Goal: Task Accomplishment & Management: Use online tool/utility

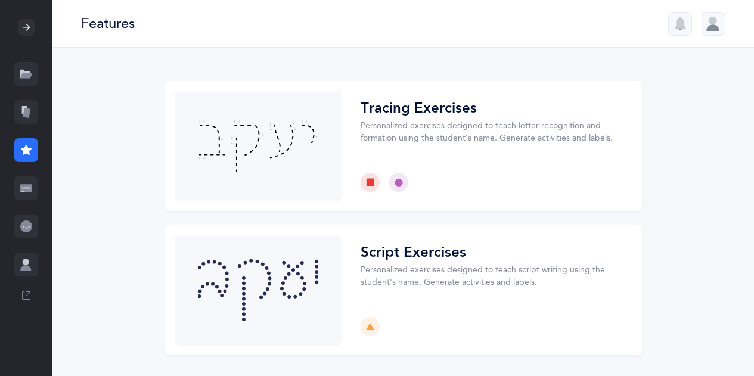
scroll to position [12, 0]
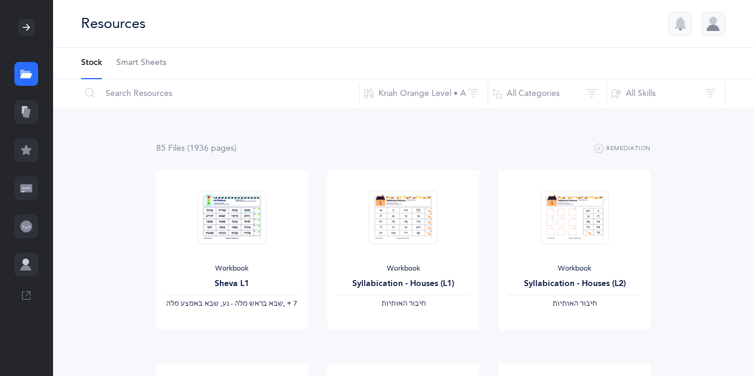
click at [23, 114] on icon at bounding box center [27, 113] width 8 height 10
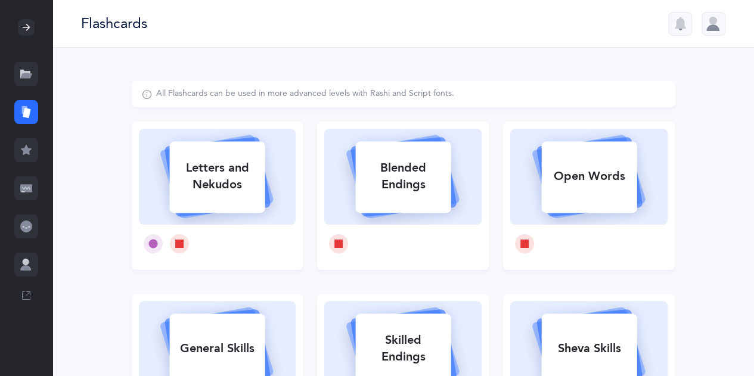
click at [396, 179] on div "Blended Endings" at bounding box center [402, 177] width 95 height 48
select select
select select "single"
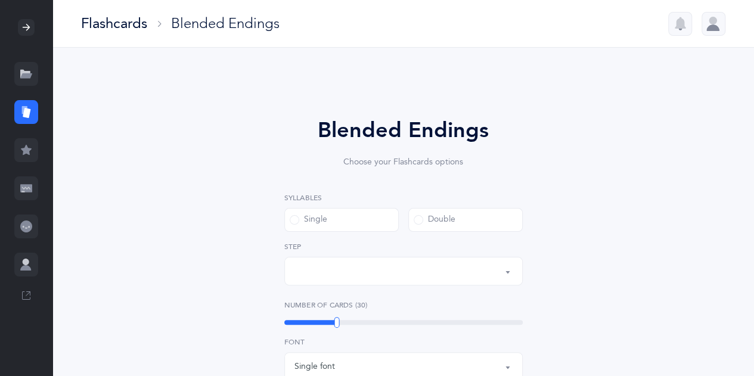
select select "28"
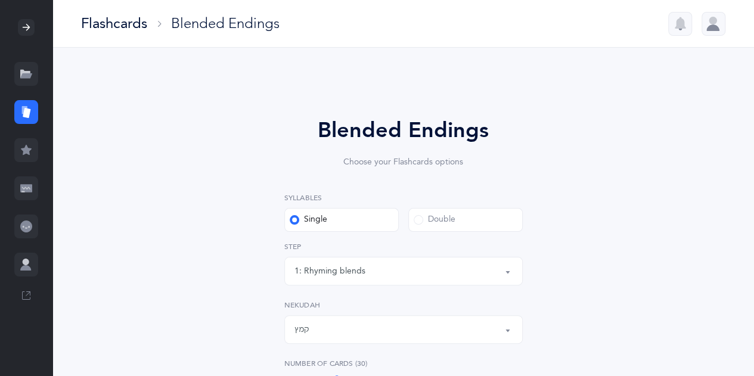
click at [507, 270] on button "1: Rhyming blends" at bounding box center [403, 271] width 238 height 29
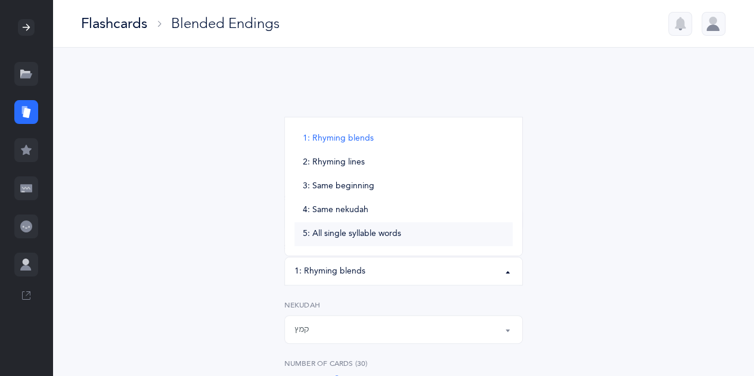
click at [421, 241] on link "5: All single syllable words" at bounding box center [403, 234] width 218 height 24
select select "5"
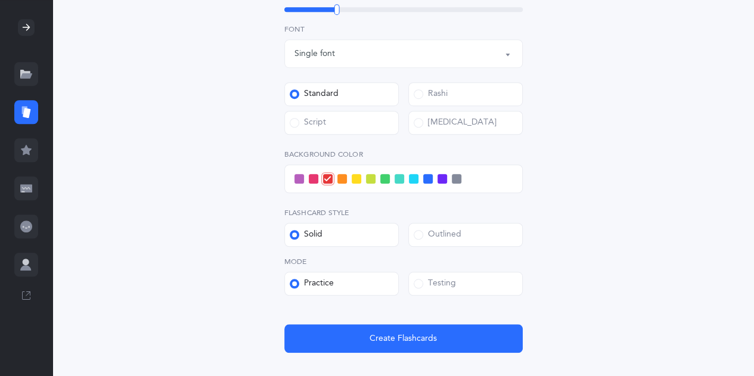
scroll to position [373, 0]
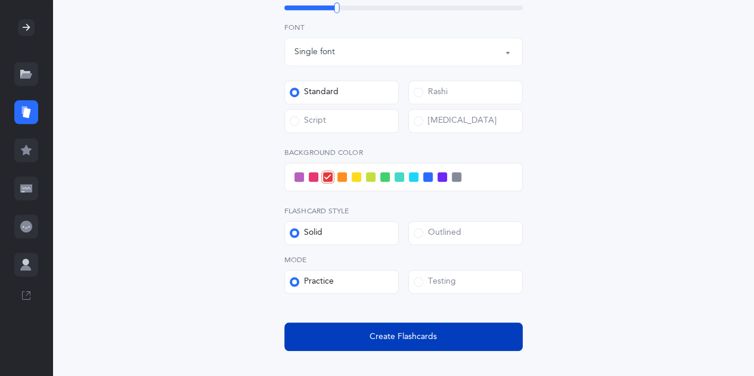
click at [434, 338] on span "Create Flashcards" at bounding box center [403, 337] width 67 height 13
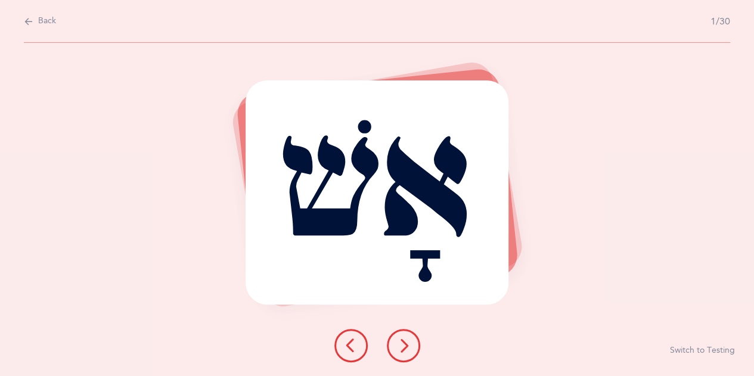
scroll to position [0, 0]
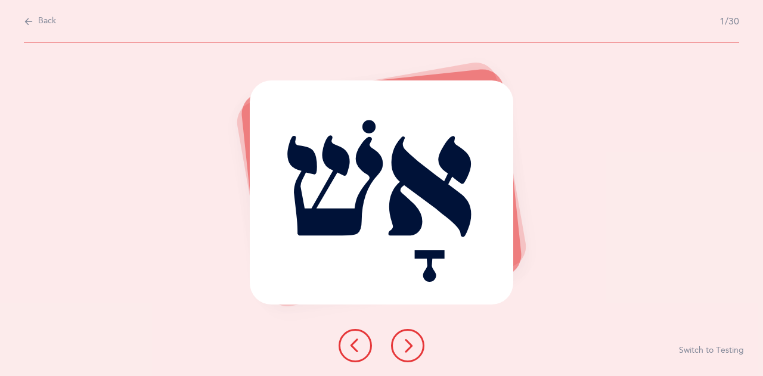
click at [417, 338] on button at bounding box center [407, 345] width 33 height 33
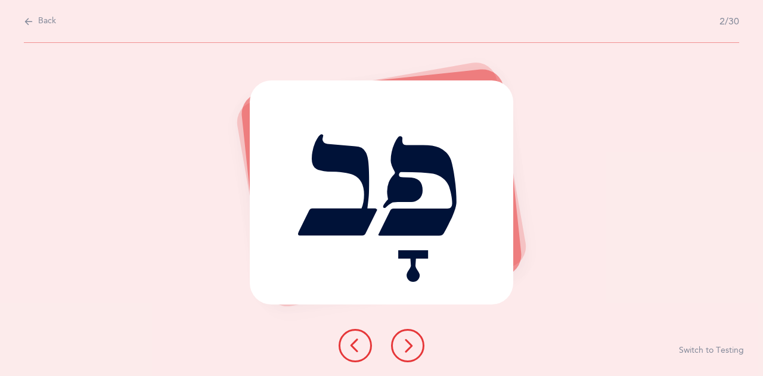
click at [417, 338] on button at bounding box center [407, 345] width 33 height 33
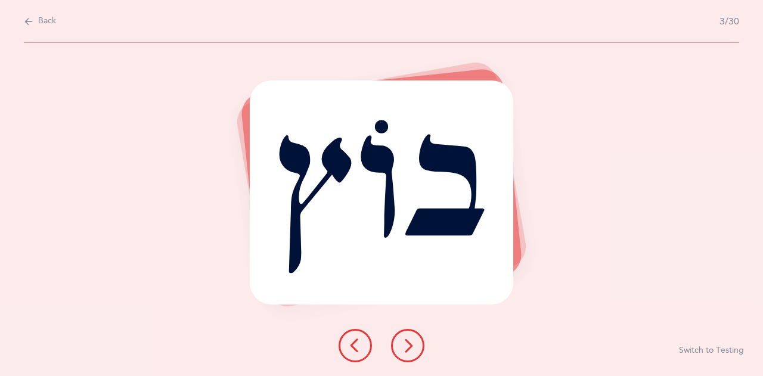
click at [417, 338] on button at bounding box center [407, 345] width 33 height 33
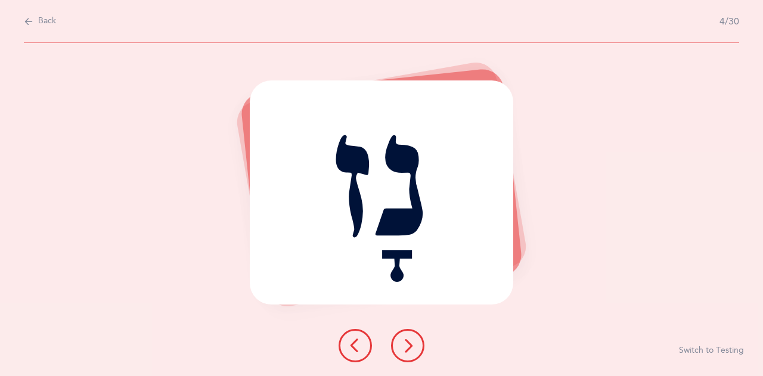
click at [417, 338] on button at bounding box center [407, 345] width 33 height 33
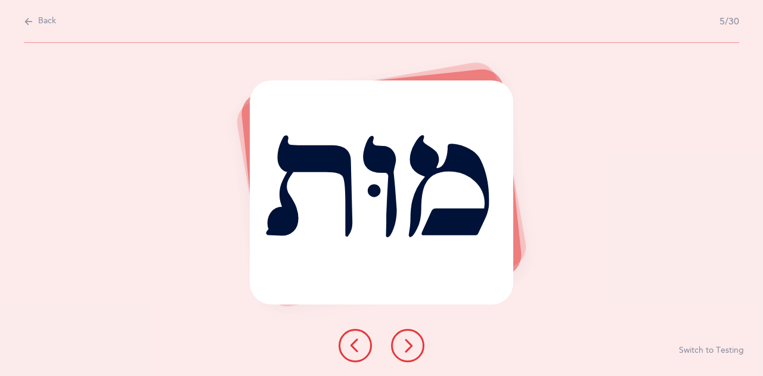
click at [417, 338] on button at bounding box center [407, 345] width 33 height 33
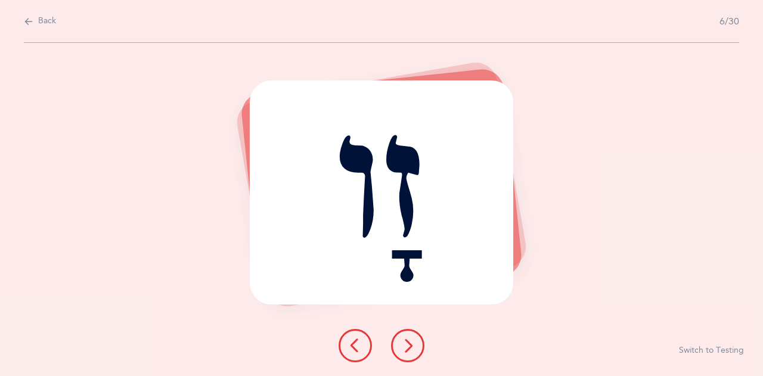
click at [417, 338] on button at bounding box center [407, 345] width 33 height 33
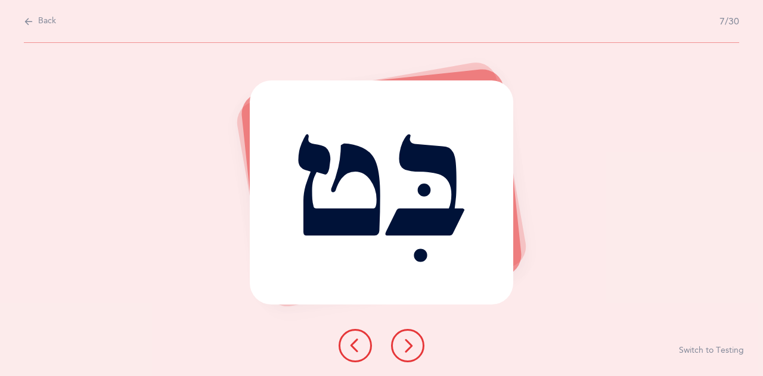
click at [417, 338] on button at bounding box center [407, 345] width 33 height 33
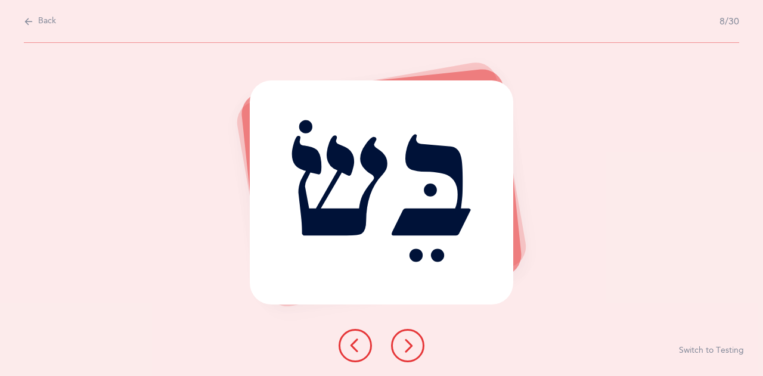
click at [417, 338] on button at bounding box center [407, 345] width 33 height 33
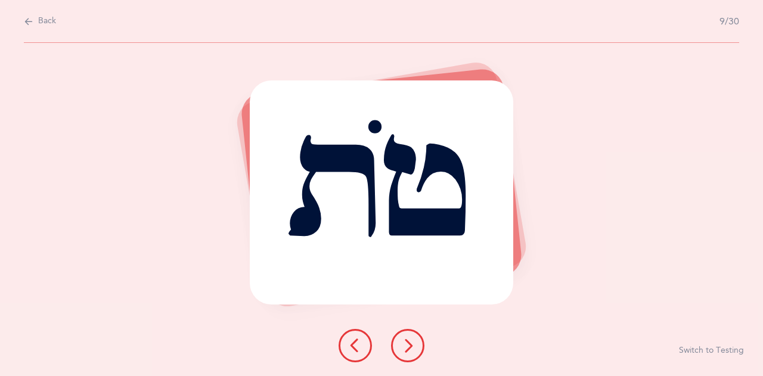
click at [417, 338] on button at bounding box center [407, 345] width 33 height 33
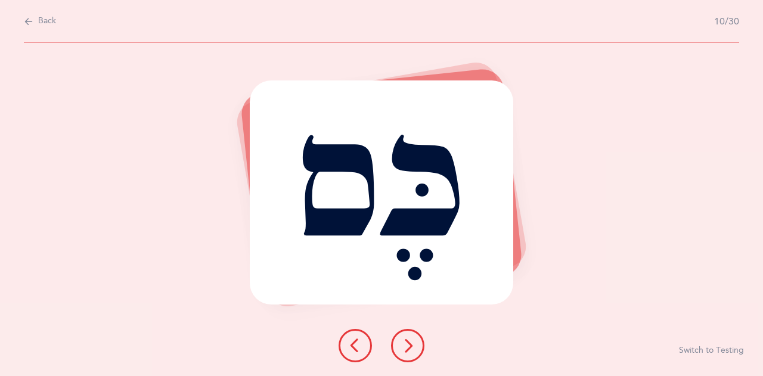
click at [417, 338] on button at bounding box center [407, 345] width 33 height 33
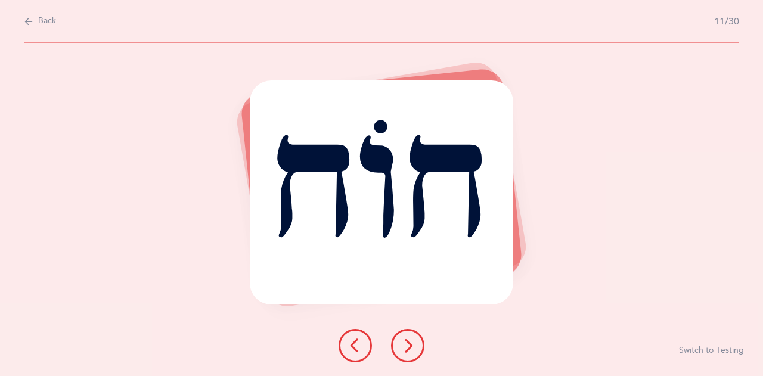
click at [417, 338] on button at bounding box center [407, 345] width 33 height 33
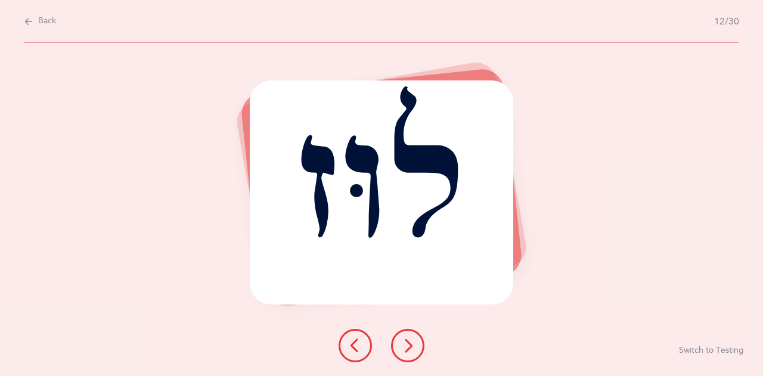
click at [417, 338] on button at bounding box center [407, 345] width 33 height 33
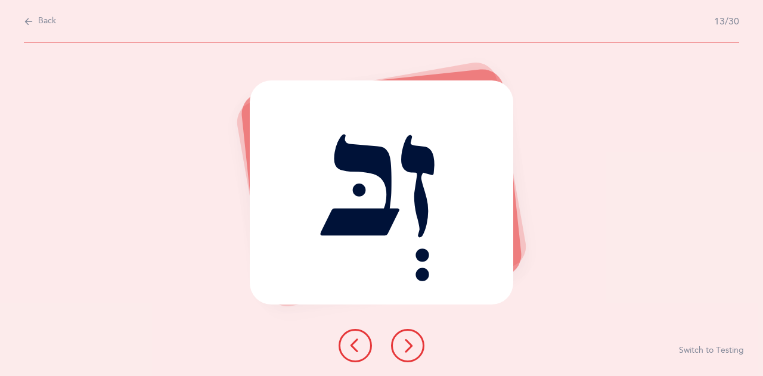
click at [417, 338] on button at bounding box center [407, 345] width 33 height 33
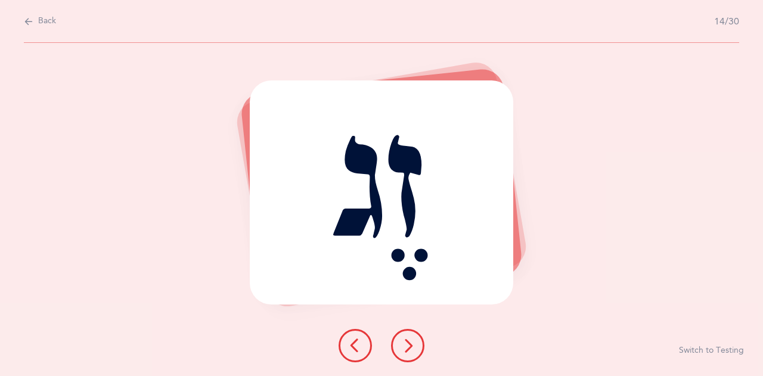
click at [417, 338] on button at bounding box center [407, 345] width 33 height 33
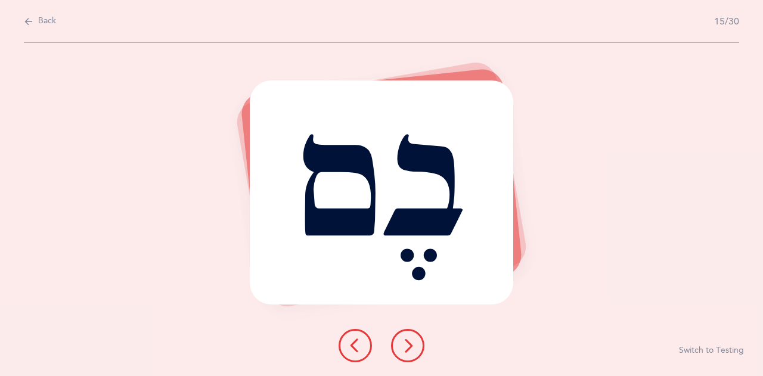
click at [417, 338] on button at bounding box center [407, 345] width 33 height 33
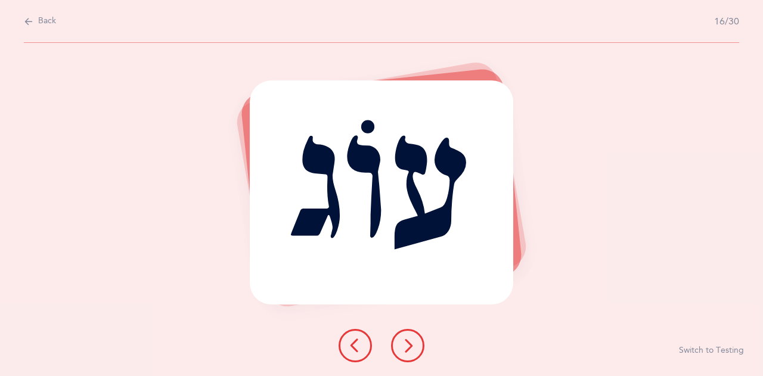
click at [417, 338] on button at bounding box center [407, 345] width 33 height 33
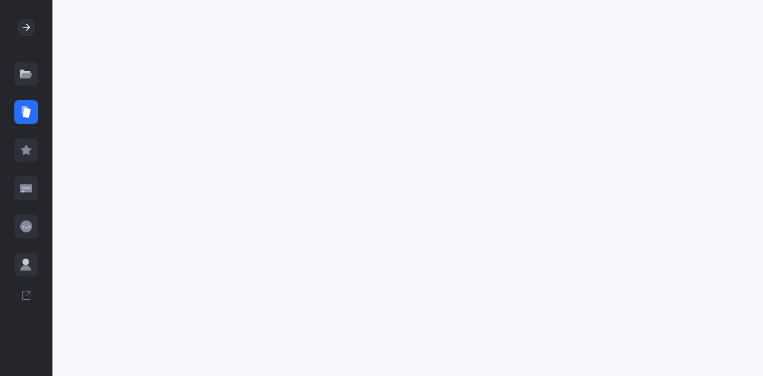
click at [26, 108] on icon at bounding box center [24, 110] width 5 height 8
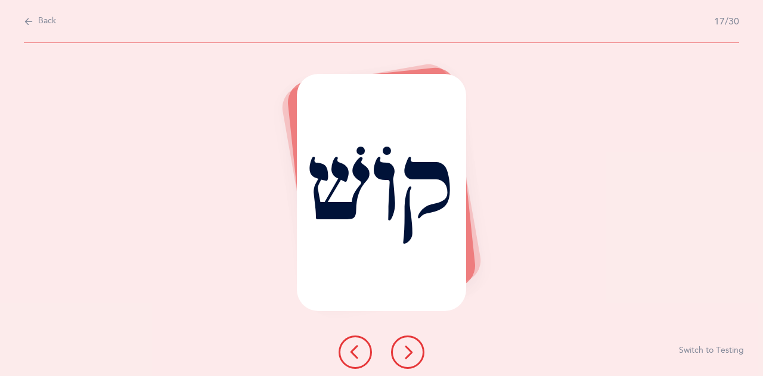
click at [51, 20] on span "Back" at bounding box center [47, 21] width 18 height 12
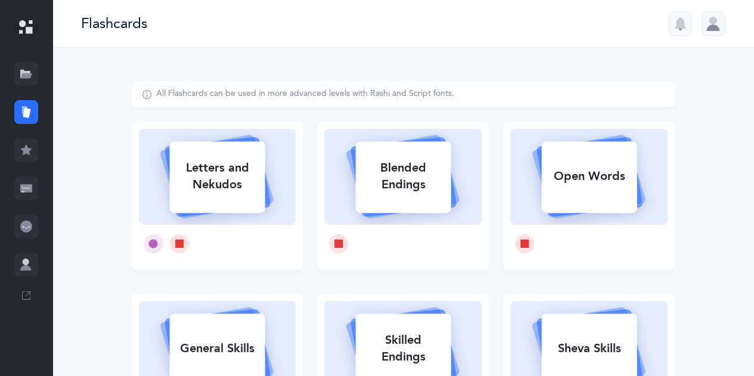
scroll to position [309, 0]
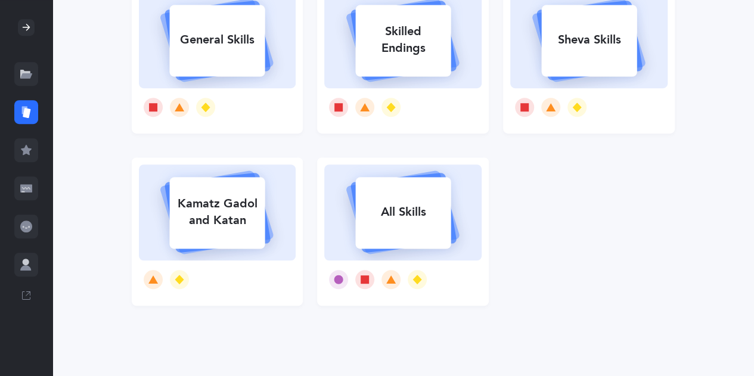
click at [387, 228] on rect at bounding box center [403, 213] width 95 height 72
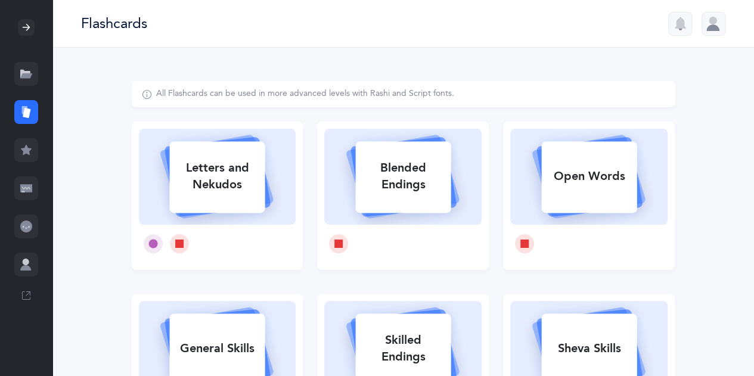
select select "single"
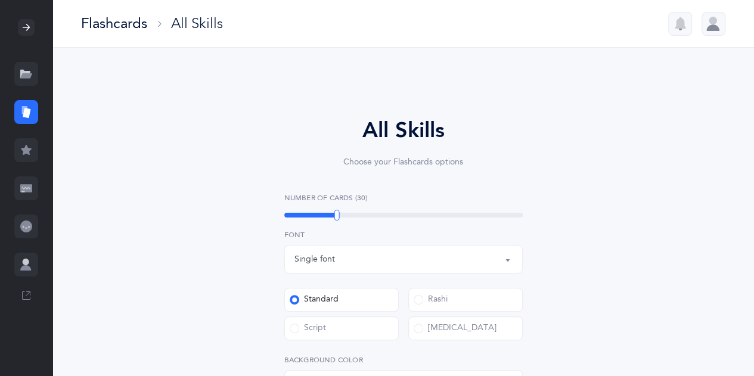
select select
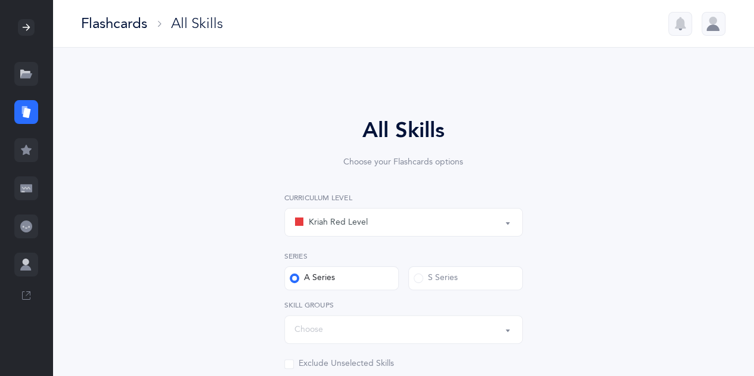
click at [506, 226] on button "Kriah Red Level" at bounding box center [403, 222] width 238 height 29
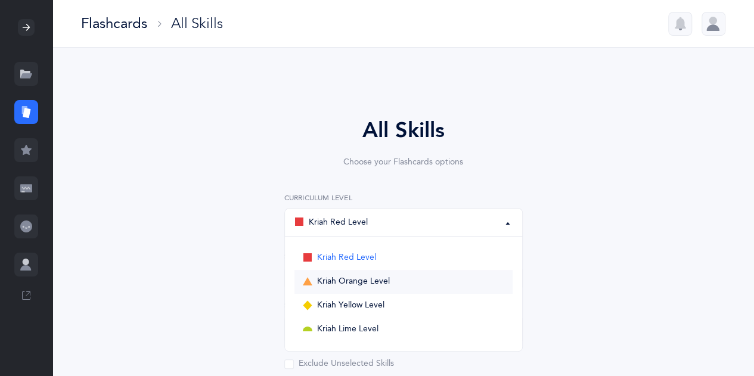
click at [374, 284] on span "Kriah Orange Level" at bounding box center [353, 282] width 73 height 11
select select "4"
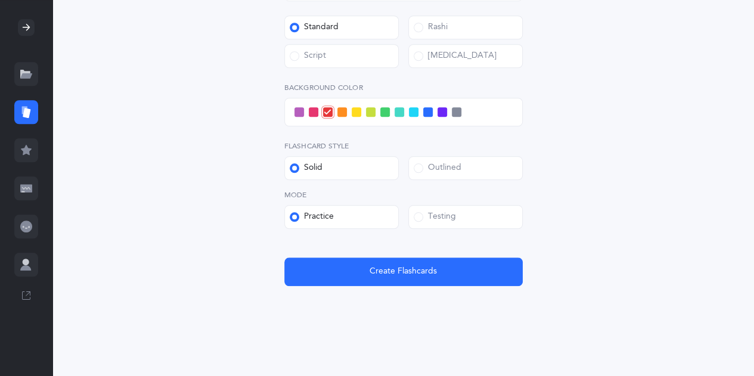
scroll to position [491, 0]
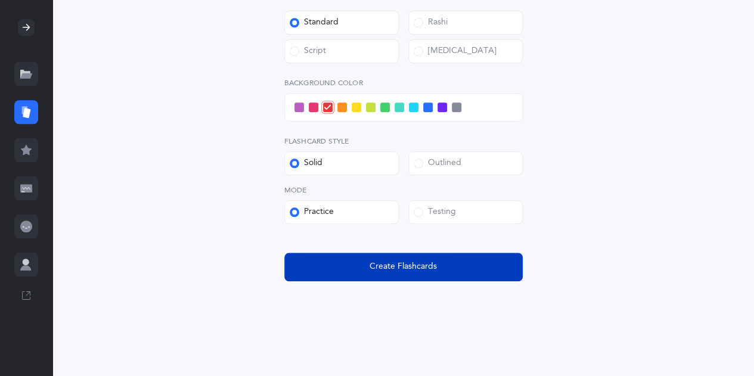
click at [431, 271] on span "Create Flashcards" at bounding box center [403, 267] width 67 height 13
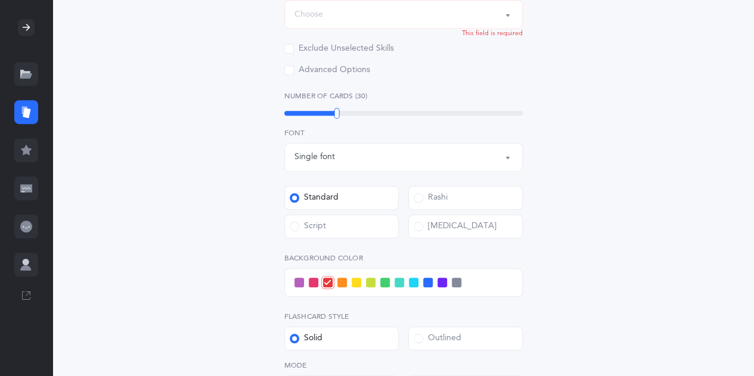
click at [509, 23] on div "Choose" at bounding box center [403, 14] width 218 height 20
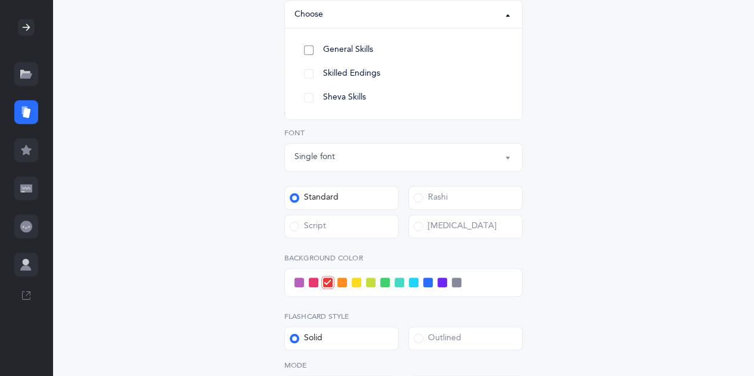
click at [430, 53] on link "General Skills" at bounding box center [403, 50] width 218 height 24
select select "General Skills"
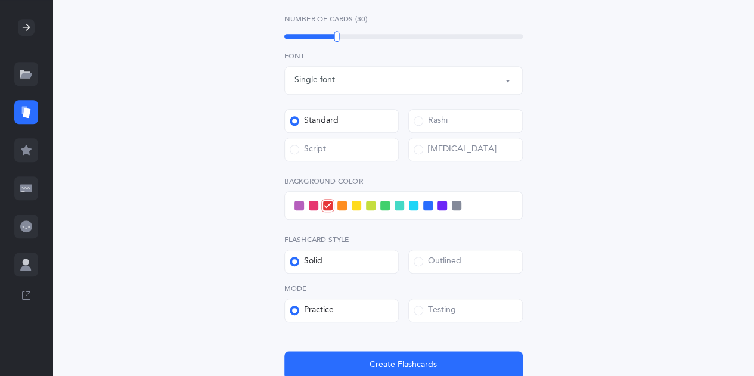
scroll to position [549, 0]
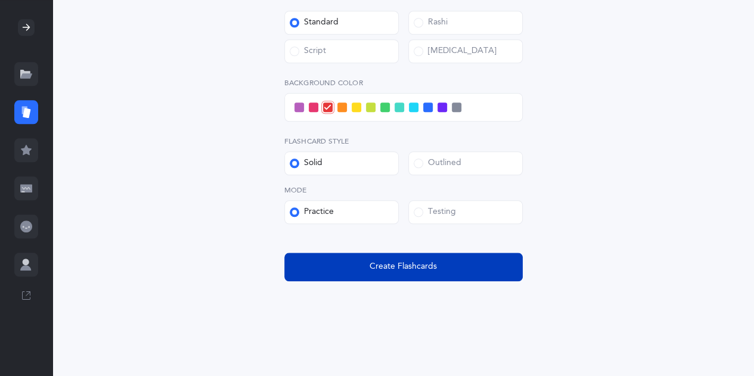
click at [438, 261] on button "Create Flashcards" at bounding box center [403, 267] width 238 height 29
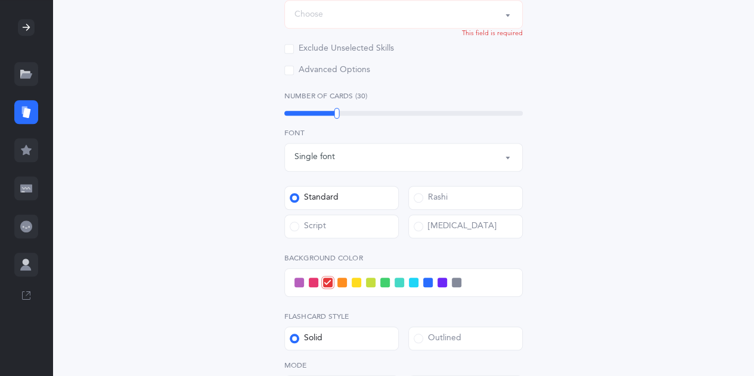
click at [511, 17] on button "Choose" at bounding box center [403, 14] width 238 height 29
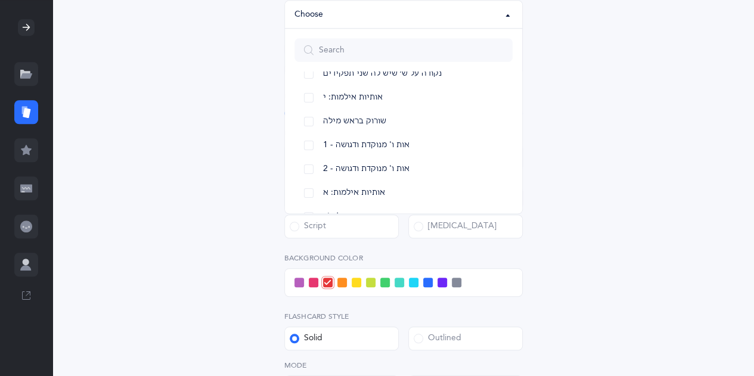
scroll to position [0, 0]
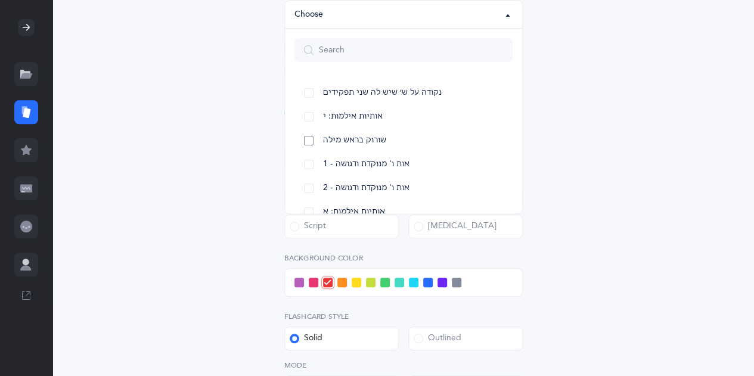
click at [390, 140] on link "שורוק בראש מילה" at bounding box center [403, 141] width 218 height 24
click at [312, 165] on link "1 - אות ו' מנוקדת ודגושה" at bounding box center [403, 165] width 218 height 24
click at [309, 119] on link "אותיות אילמות: י" at bounding box center [403, 117] width 218 height 24
select select "83"
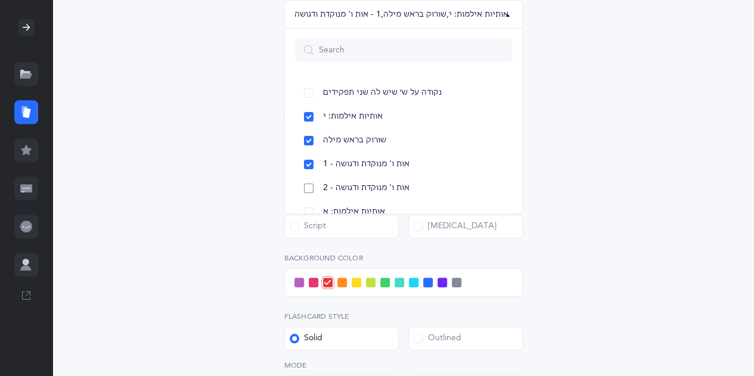
click at [308, 188] on link "2 - אות ו' מנוקדת ודגושה" at bounding box center [403, 188] width 218 height 24
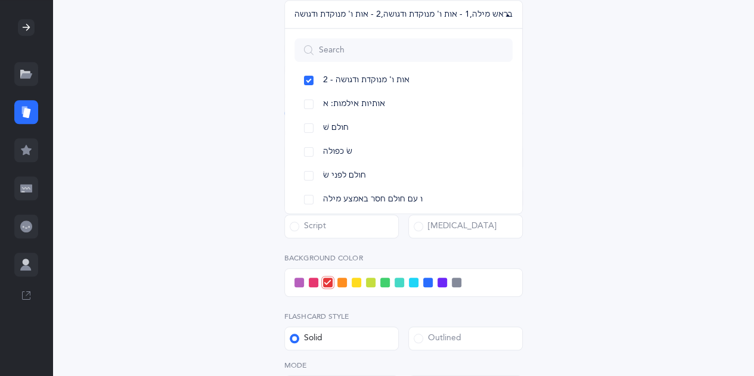
scroll to position [114, 0]
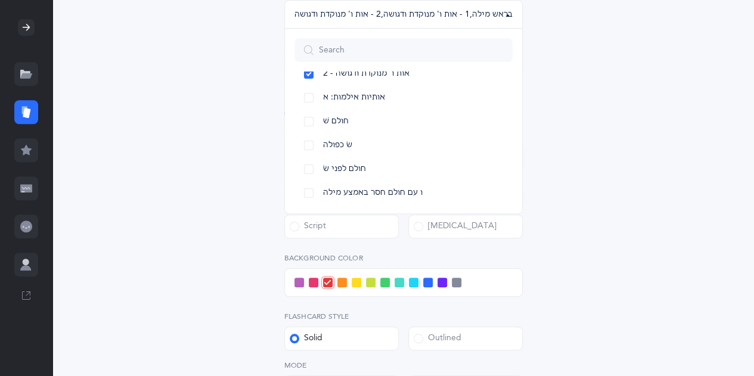
click at [348, 226] on label "Script" at bounding box center [341, 227] width 114 height 24
click at [0, 0] on input "Script" at bounding box center [0, 0] width 0 height 0
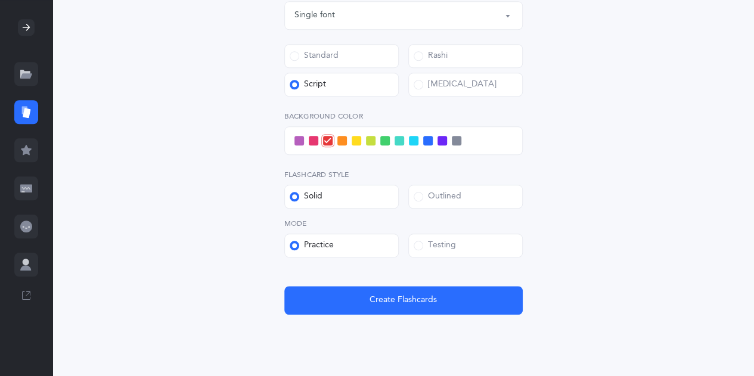
scroll to position [517, 0]
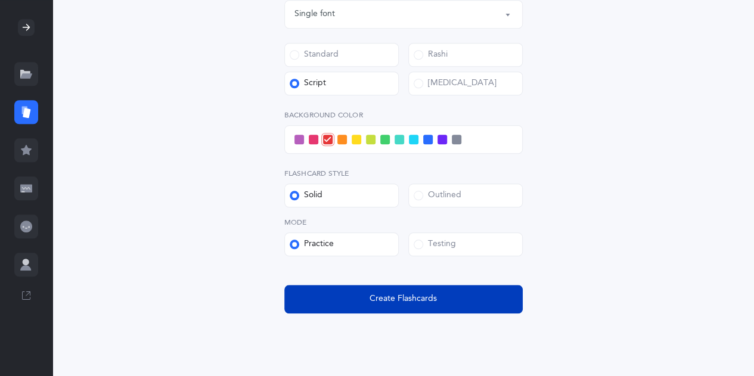
click at [442, 296] on button "Create Flashcards" at bounding box center [403, 299] width 238 height 29
click at [430, 300] on span "Create Flashcards" at bounding box center [403, 299] width 67 height 13
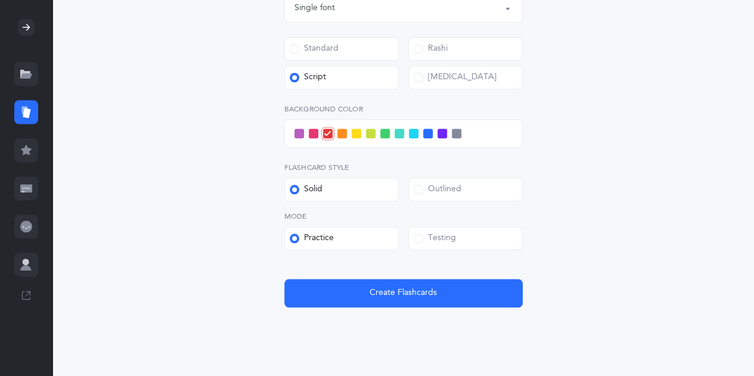
scroll to position [525, 0]
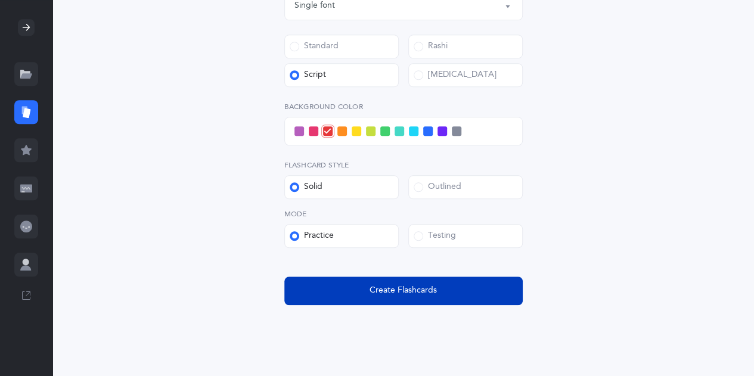
click at [469, 299] on button "Create Flashcards" at bounding box center [403, 291] width 238 height 29
click at [398, 290] on span "Create Flashcards" at bounding box center [403, 290] width 67 height 13
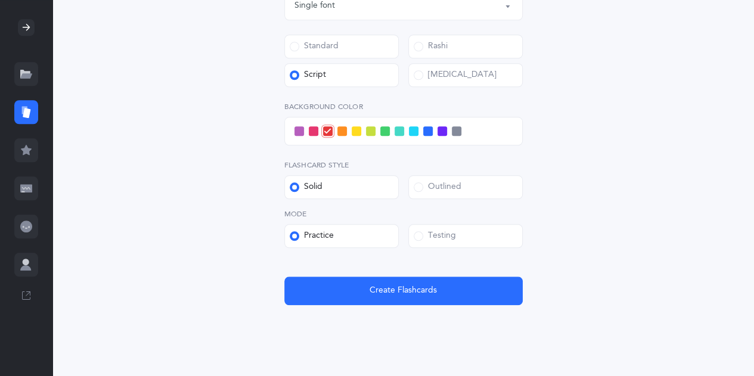
click at [296, 47] on span at bounding box center [295, 47] width 10 height 10
click at [0, 0] on input "Standard" at bounding box center [0, 0] width 0 height 0
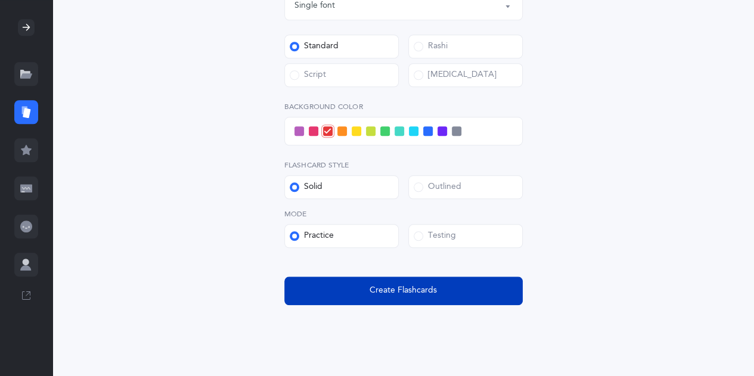
click at [382, 292] on span "Create Flashcards" at bounding box center [403, 290] width 67 height 13
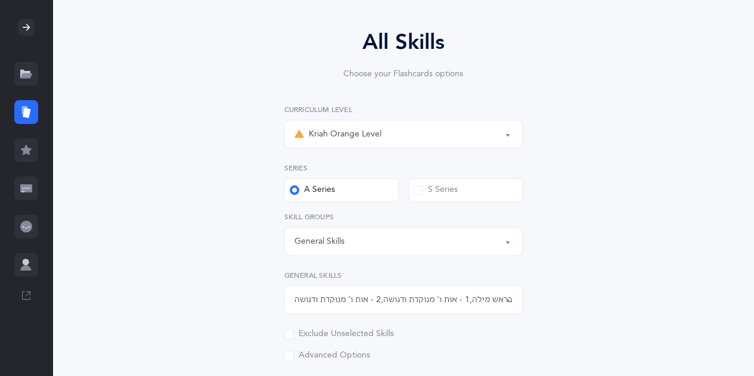
scroll to position [0, 0]
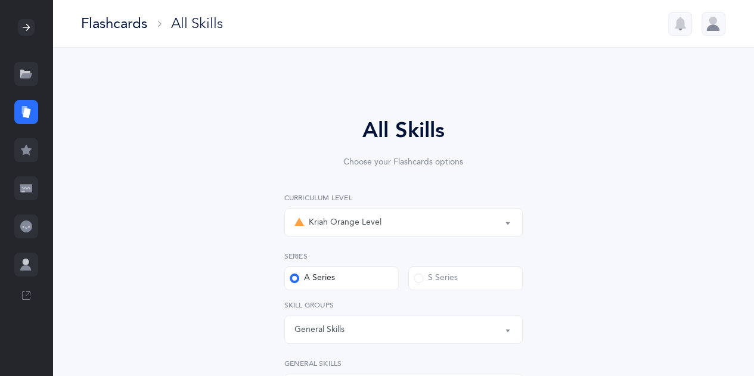
click at [25, 148] on icon at bounding box center [26, 150] width 11 height 10
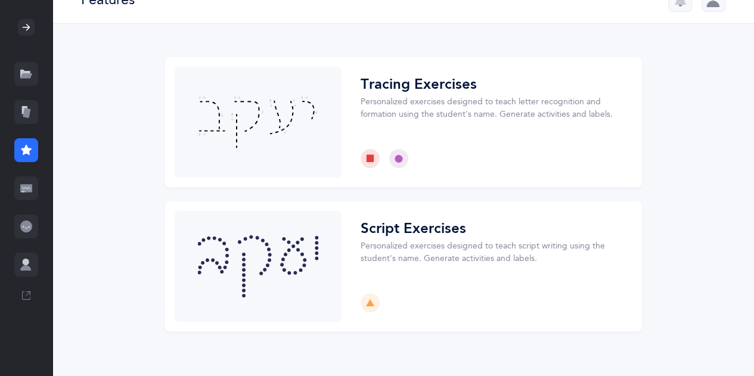
scroll to position [41, 0]
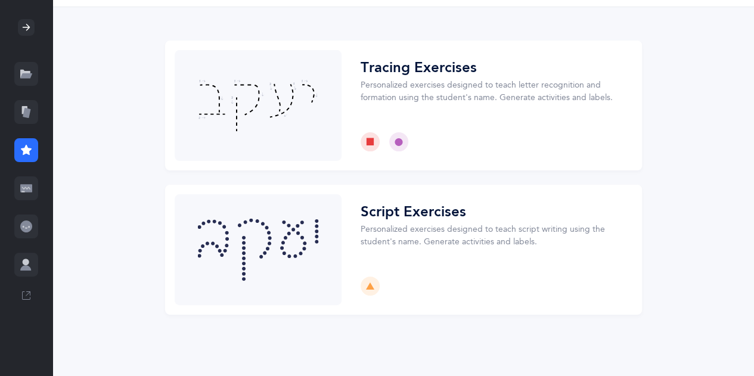
click at [24, 191] on icon at bounding box center [26, 188] width 12 height 8
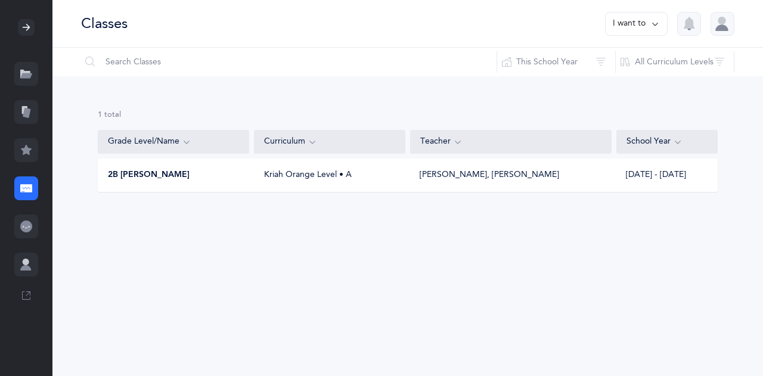
click at [155, 177] on span "2B [PERSON_NAME]" at bounding box center [149, 175] width 82 height 12
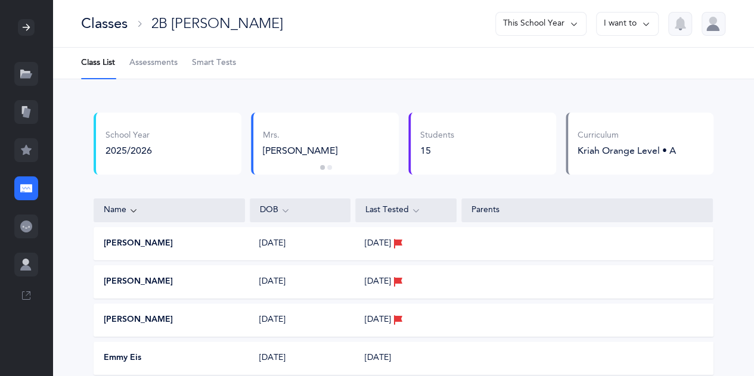
scroll to position [329, 0]
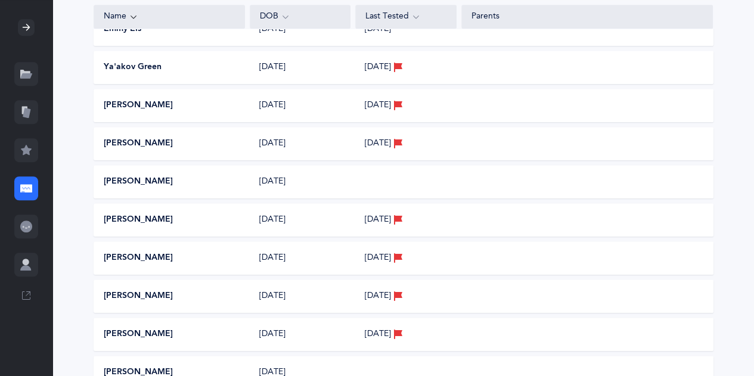
click at [135, 148] on button "Bailey Hazan" at bounding box center [138, 144] width 69 height 12
click at [117, 103] on button "[PERSON_NAME]" at bounding box center [138, 106] width 69 height 12
click at [387, 106] on span "09/08/2025" at bounding box center [378, 106] width 26 height 12
click at [148, 262] on button "Gabriel Magder" at bounding box center [138, 258] width 69 height 12
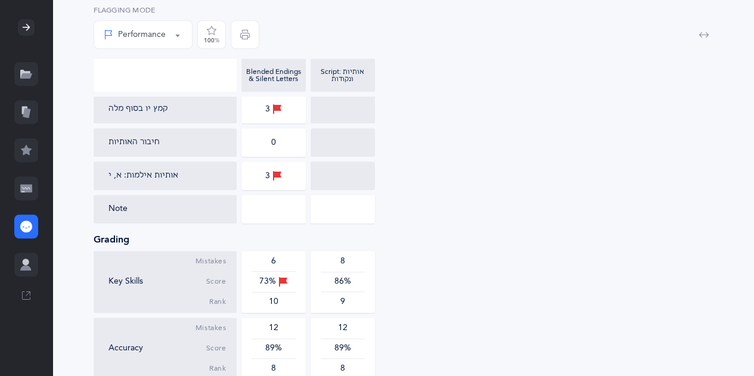
scroll to position [622, 0]
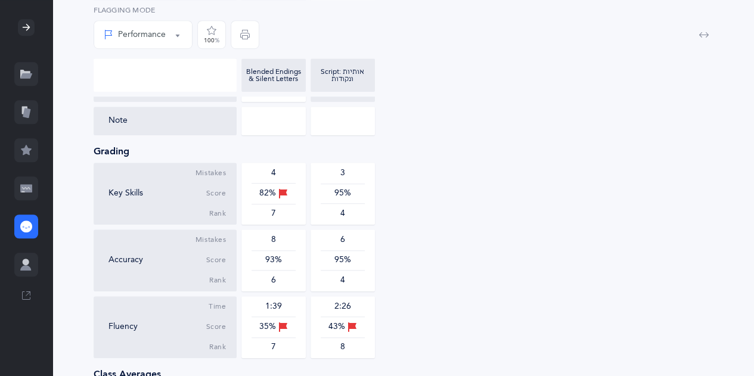
scroll to position [424, 0]
